Goal: Task Accomplishment & Management: Manage account settings

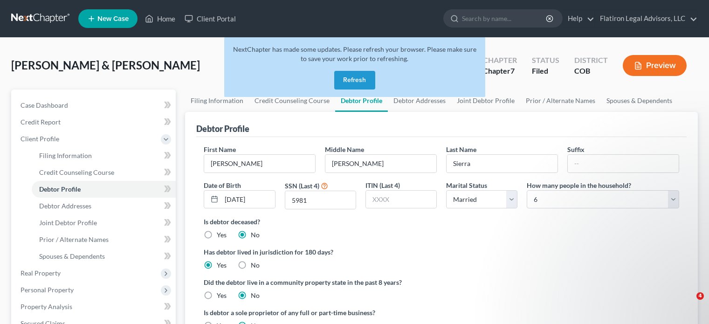
select select "1"
select select "5"
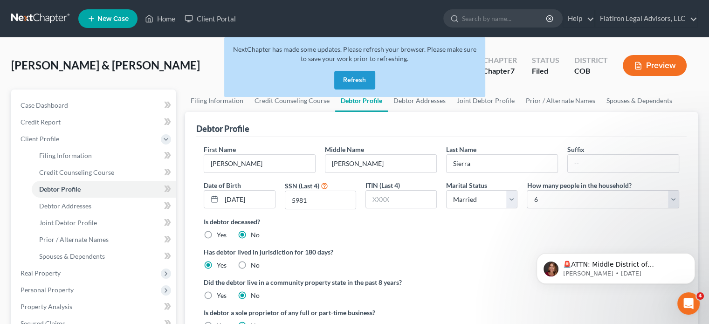
click at [346, 79] on button "Refresh" at bounding box center [354, 80] width 41 height 19
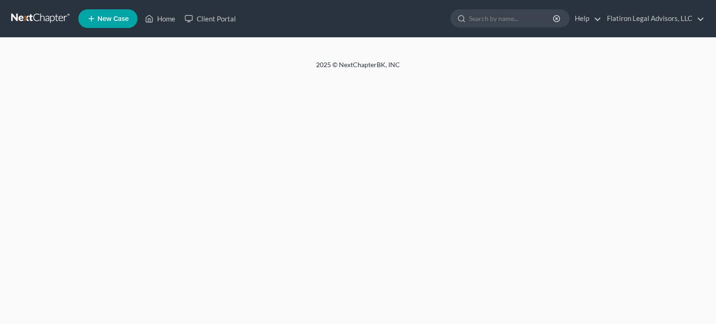
select select "1"
select select "5"
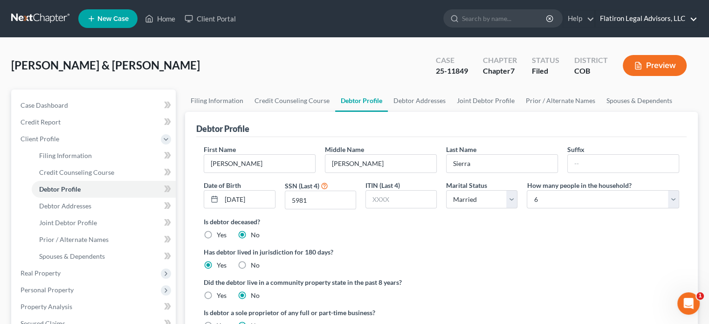
click at [651, 17] on link "Flatiron Legal Advisors, LLC" at bounding box center [646, 18] width 102 height 17
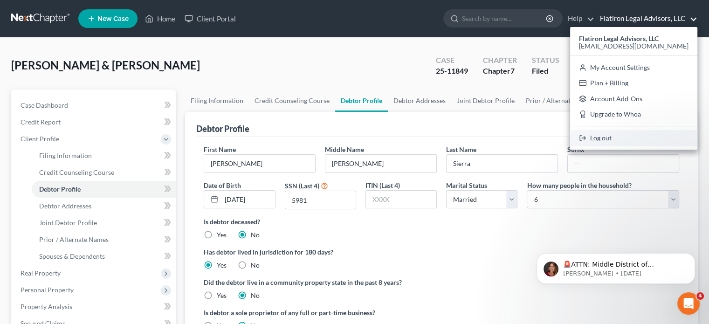
click at [634, 135] on link "Log out" at bounding box center [633, 138] width 127 height 16
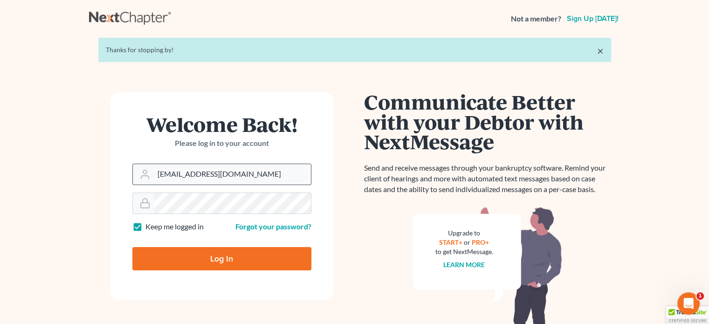
click at [231, 171] on input "[EMAIL_ADDRESS][DOMAIN_NAME]" at bounding box center [232, 174] width 157 height 21
type input "[EMAIL_ADDRESS][DOMAIN_NAME]"
click at [227, 261] on input "Log In" at bounding box center [221, 258] width 179 height 23
type input "Thinking..."
